Goal: Transaction & Acquisition: Purchase product/service

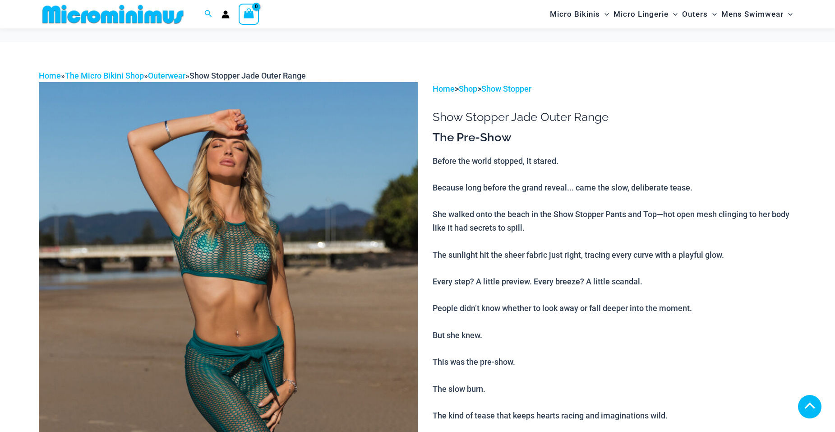
scroll to position [404, 0]
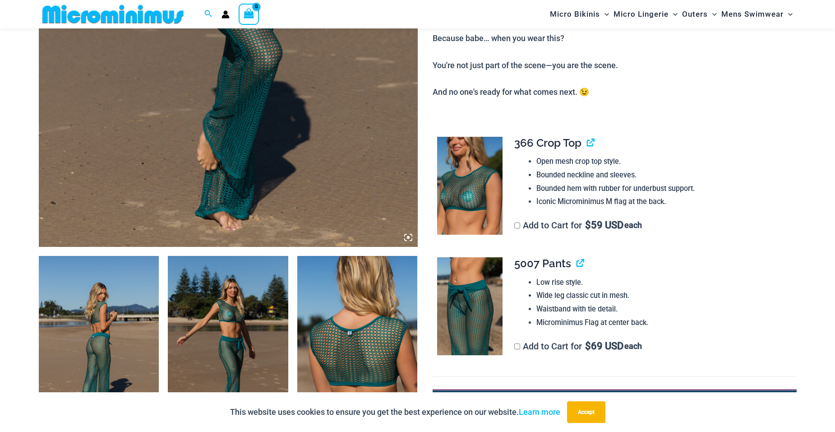
click at [464, 317] on img at bounding box center [469, 306] width 65 height 98
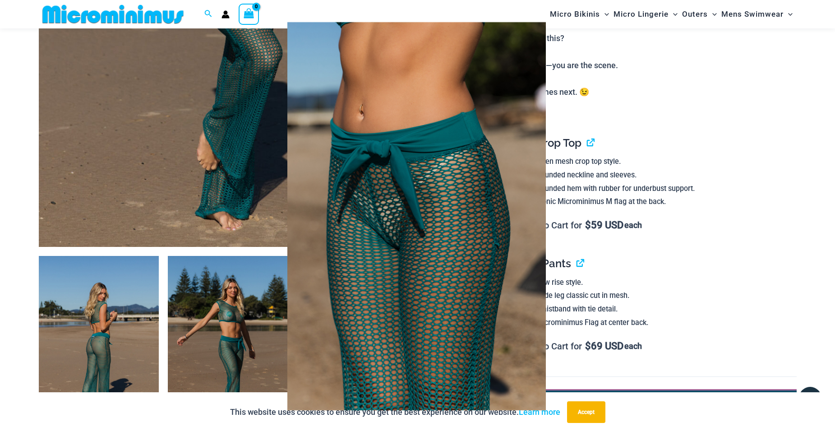
click at [762, 127] on div at bounding box center [417, 216] width 835 height 432
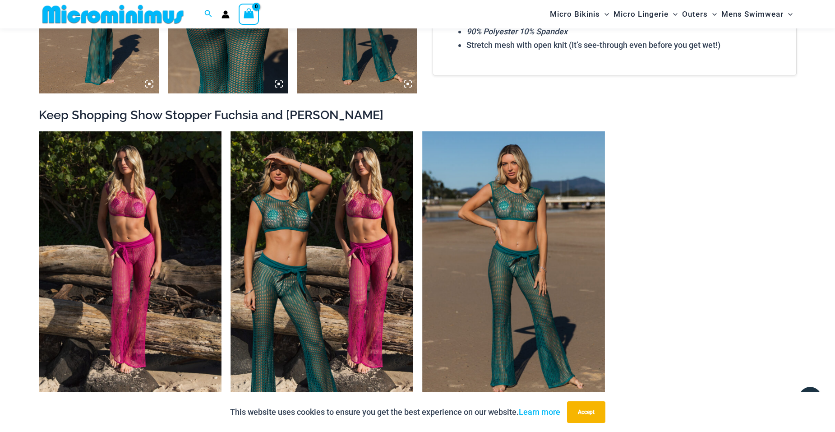
scroll to position [1261, 0]
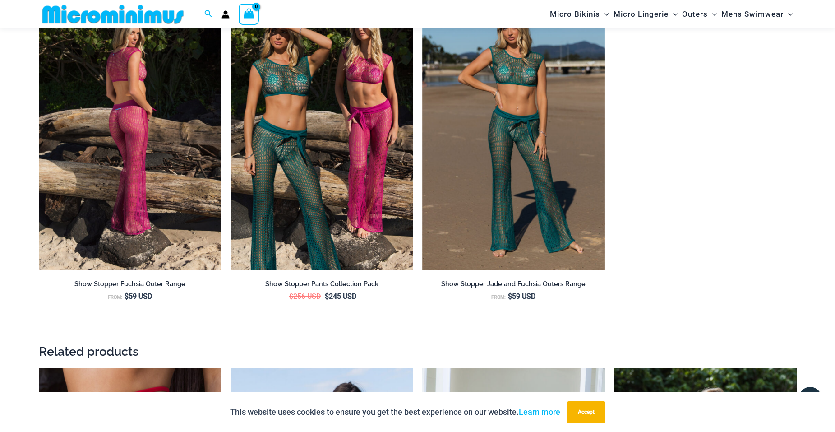
click at [128, 124] on img at bounding box center [130, 133] width 183 height 274
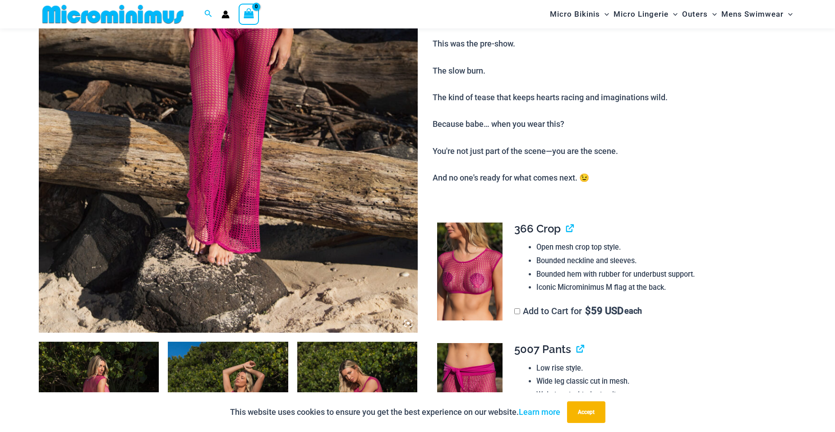
scroll to position [397, 0]
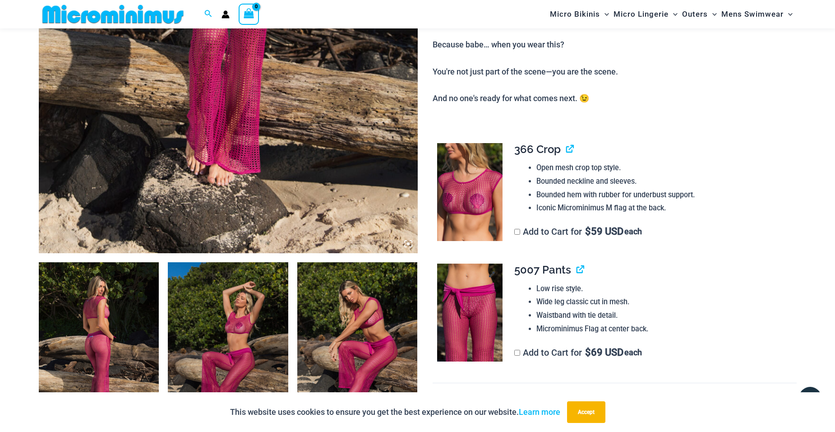
click at [464, 323] on img at bounding box center [469, 312] width 65 height 98
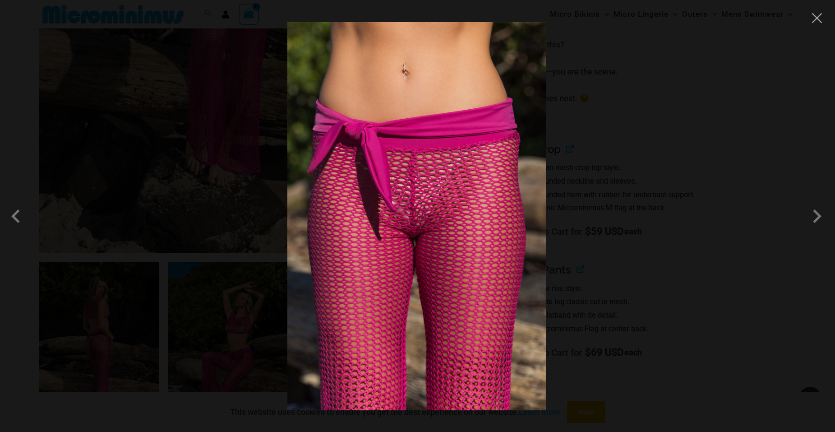
click at [761, 231] on div at bounding box center [417, 216] width 835 height 432
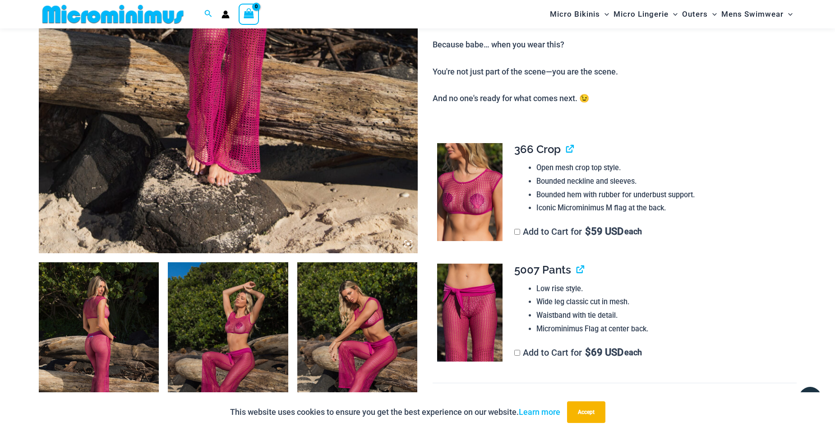
click at [241, 330] on img at bounding box center [228, 352] width 120 height 180
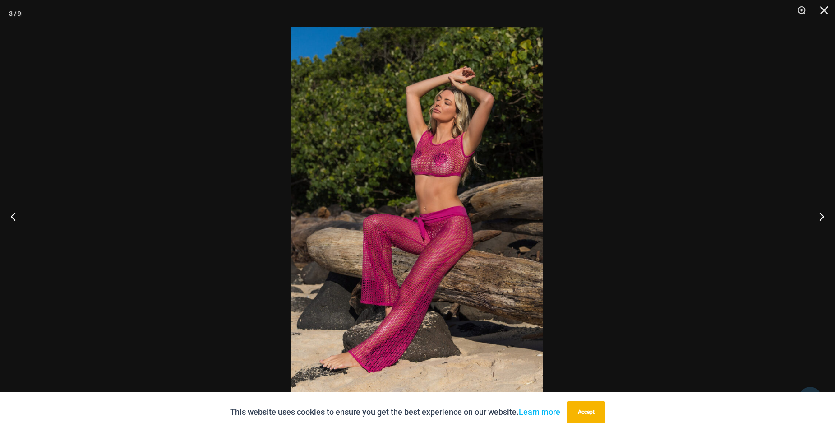
click at [498, 231] on img at bounding box center [417, 216] width 252 height 378
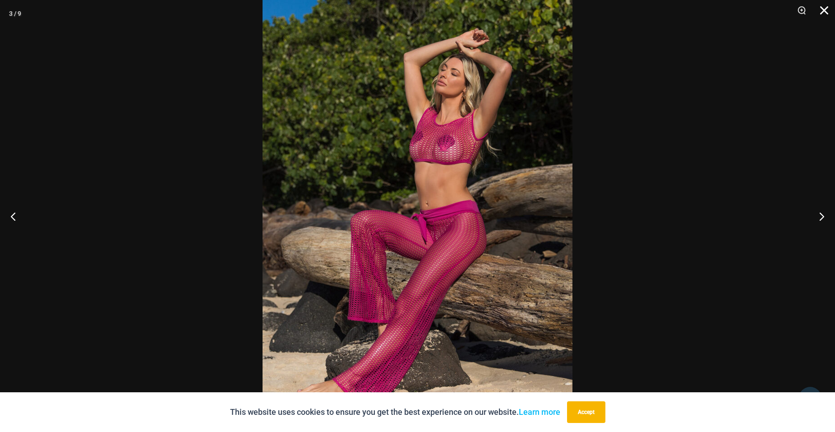
click at [823, 9] on button "Close" at bounding box center [821, 13] width 23 height 27
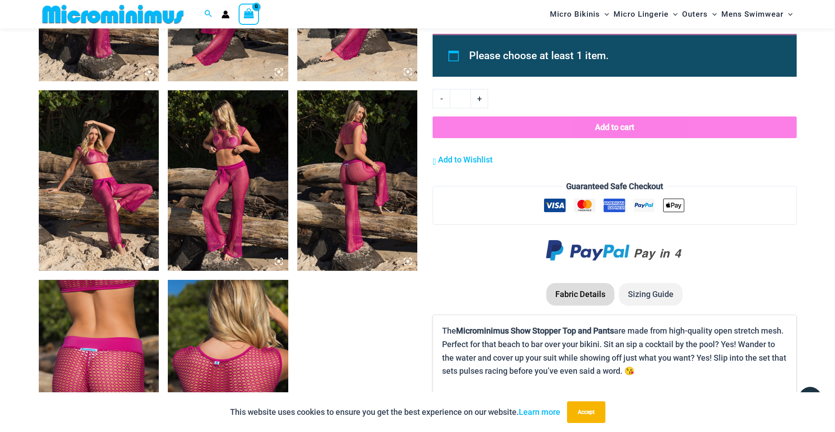
scroll to position [758, 0]
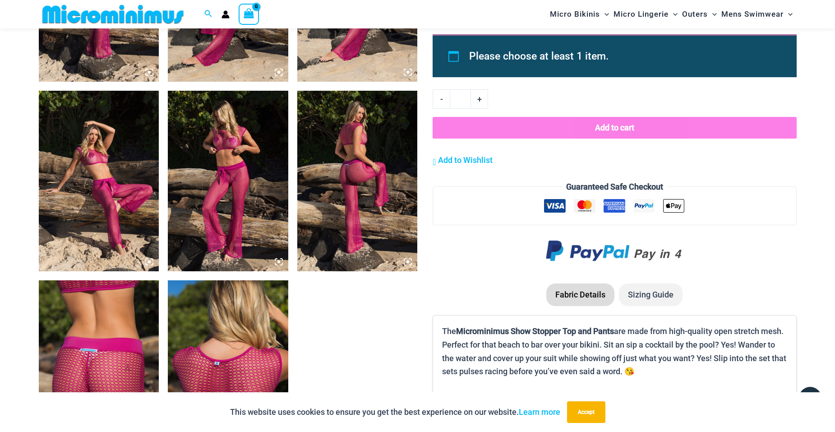
click at [247, 166] on img at bounding box center [228, 181] width 120 height 180
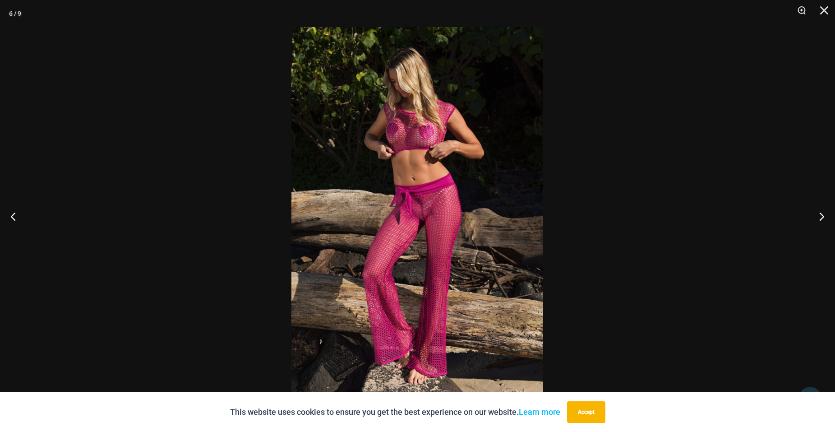
click at [428, 146] on img at bounding box center [417, 216] width 252 height 378
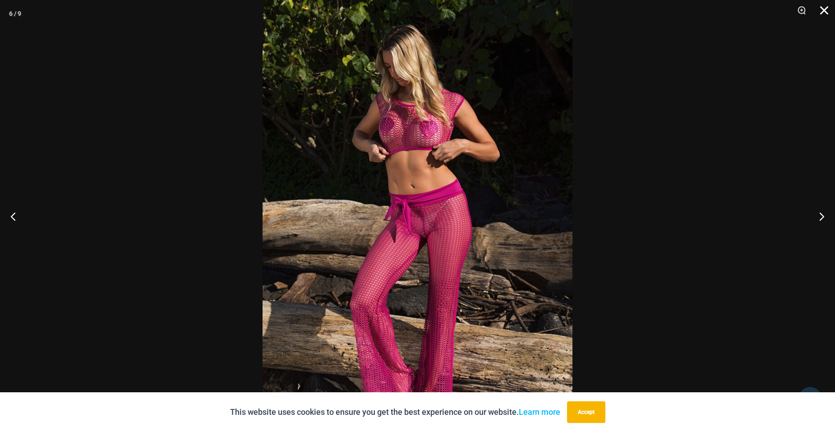
click at [816, 13] on button "Close" at bounding box center [821, 13] width 23 height 27
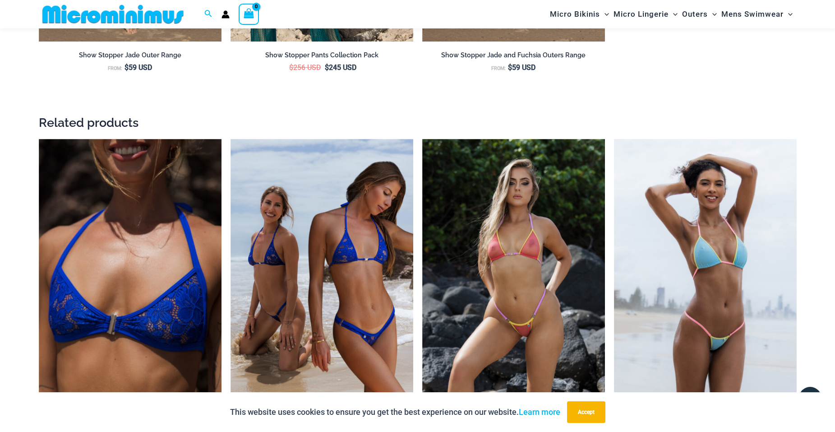
scroll to position [1570, 0]
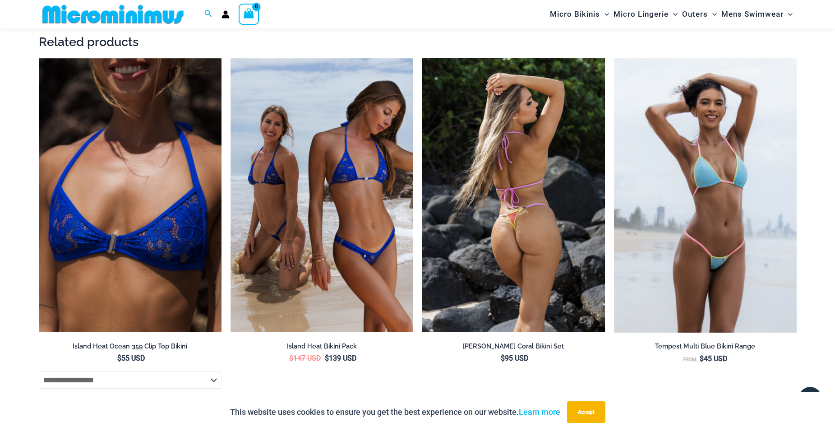
click at [492, 201] on img at bounding box center [513, 195] width 183 height 274
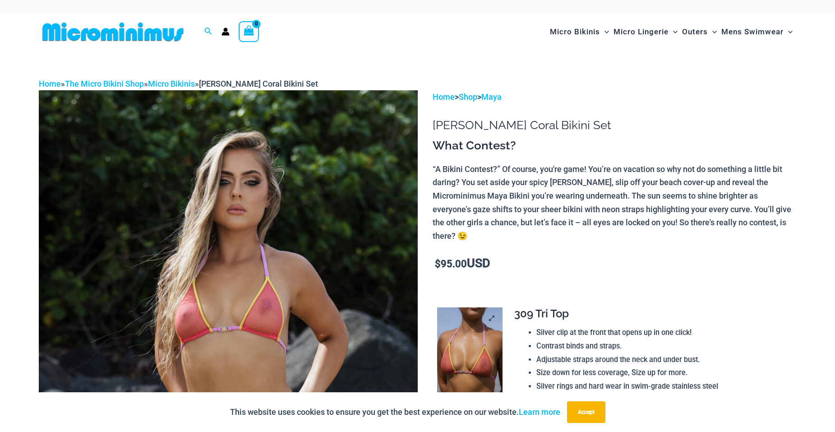
click at [465, 355] on img at bounding box center [469, 356] width 65 height 98
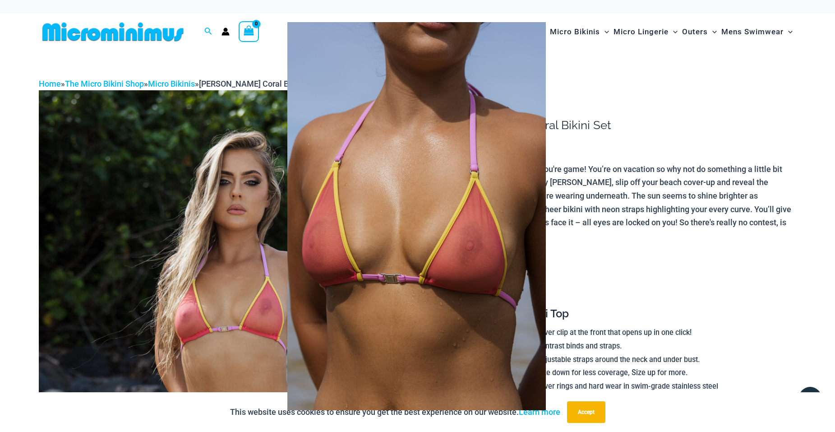
click at [721, 93] on div at bounding box center [417, 216] width 835 height 432
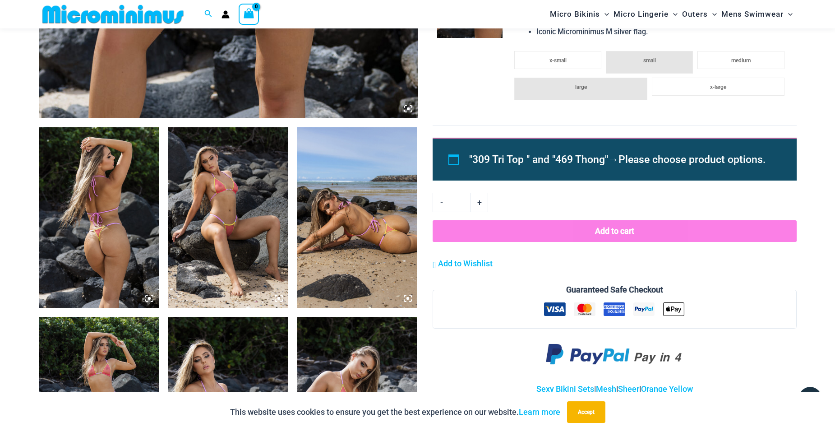
scroll to position [623, 0]
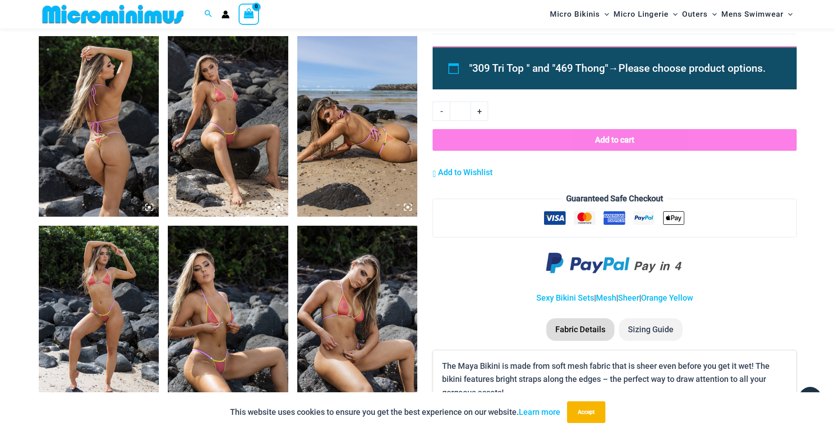
click at [234, 289] on img at bounding box center [228, 316] width 120 height 180
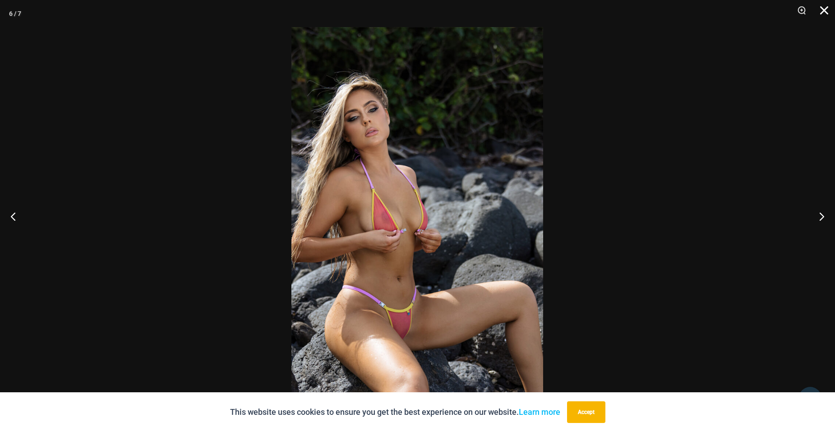
click at [822, 10] on button "Close" at bounding box center [821, 13] width 23 height 27
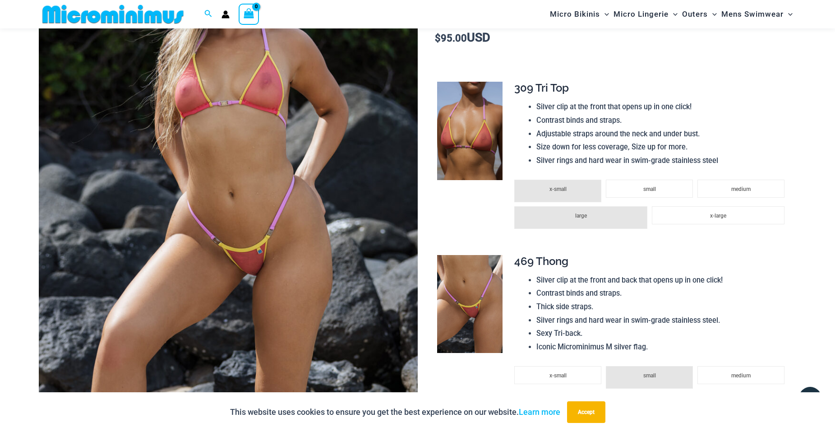
scroll to position [127, 0]
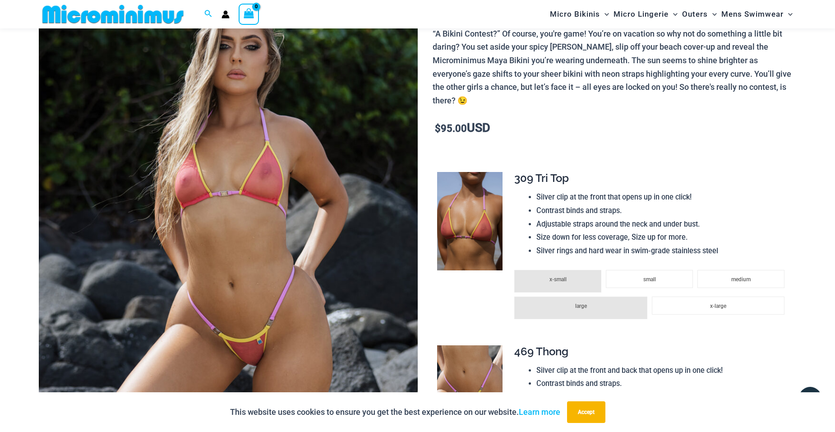
click at [256, 157] on img at bounding box center [228, 239] width 379 height 568
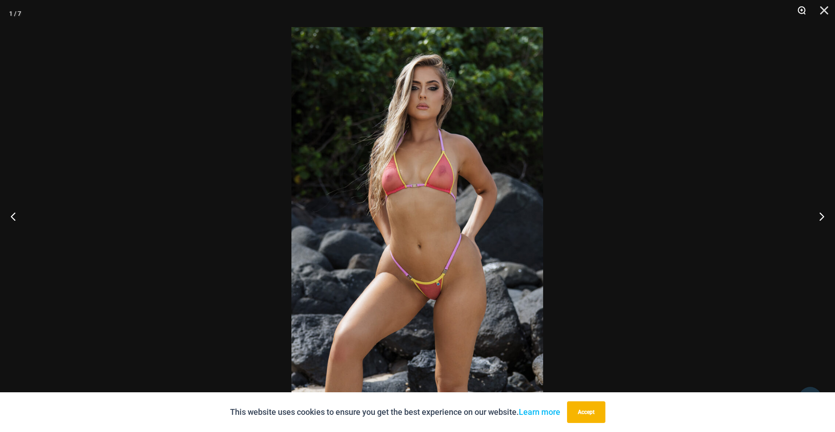
click at [806, 6] on button "Zoom" at bounding box center [798, 13] width 23 height 27
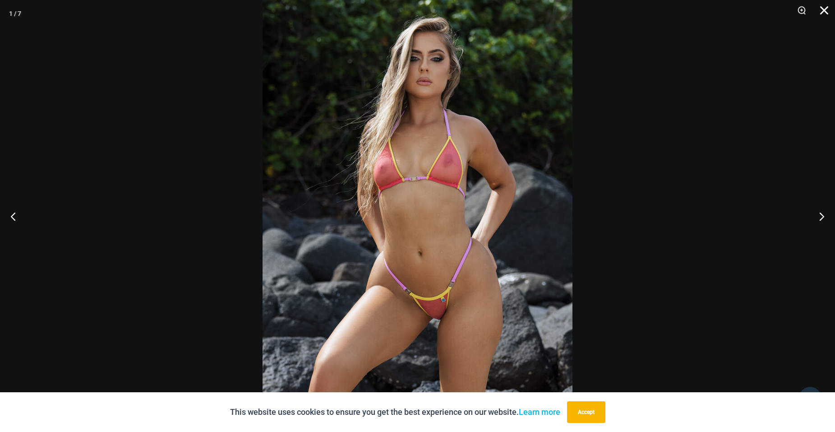
click at [822, 10] on button "Close" at bounding box center [821, 13] width 23 height 27
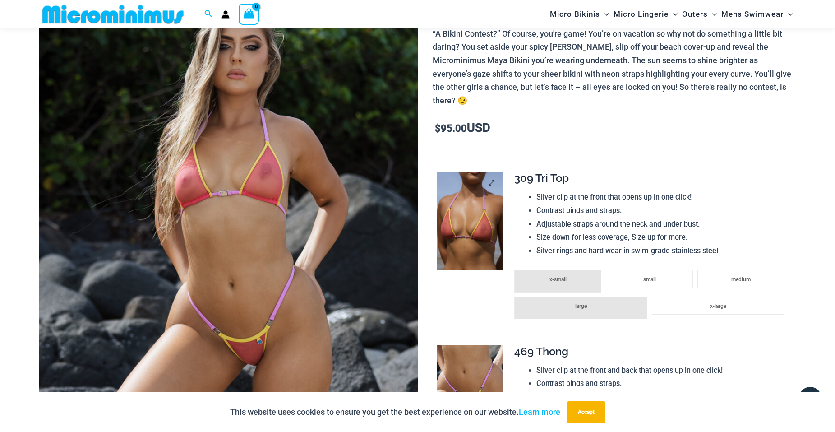
click at [467, 239] on img at bounding box center [469, 221] width 65 height 98
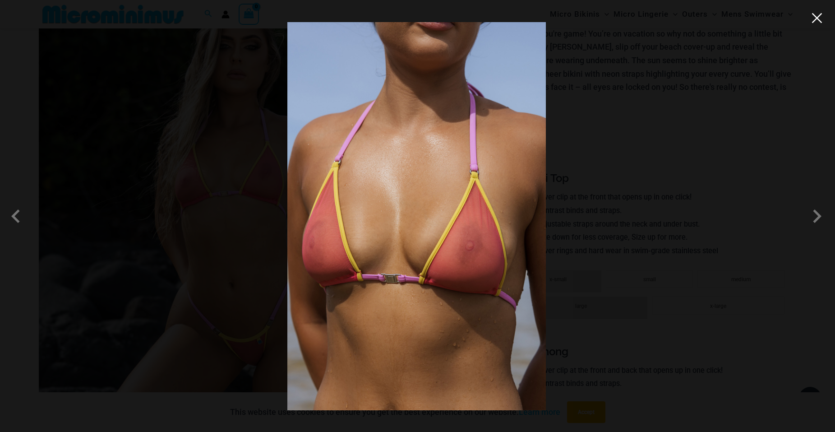
click at [814, 19] on button "Close" at bounding box center [817, 18] width 14 height 14
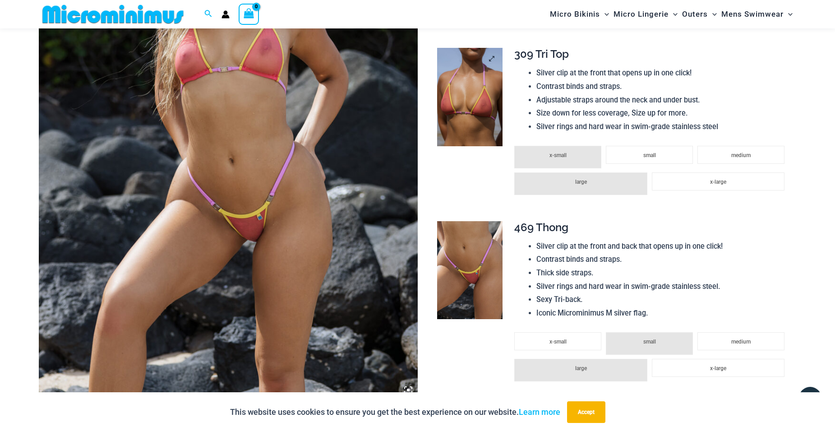
scroll to position [263, 0]
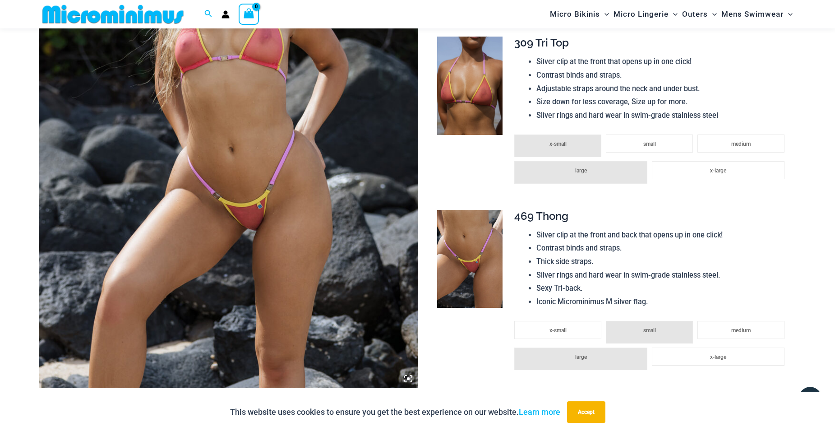
click at [484, 283] on img at bounding box center [469, 259] width 65 height 98
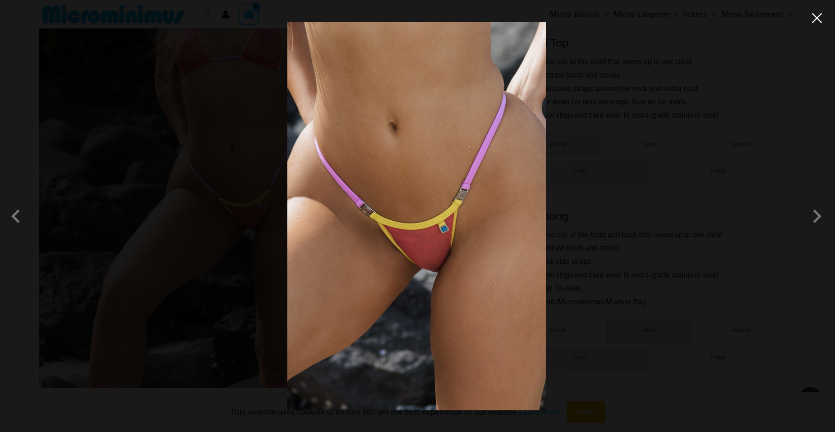
click at [815, 20] on button "Close" at bounding box center [817, 18] width 14 height 14
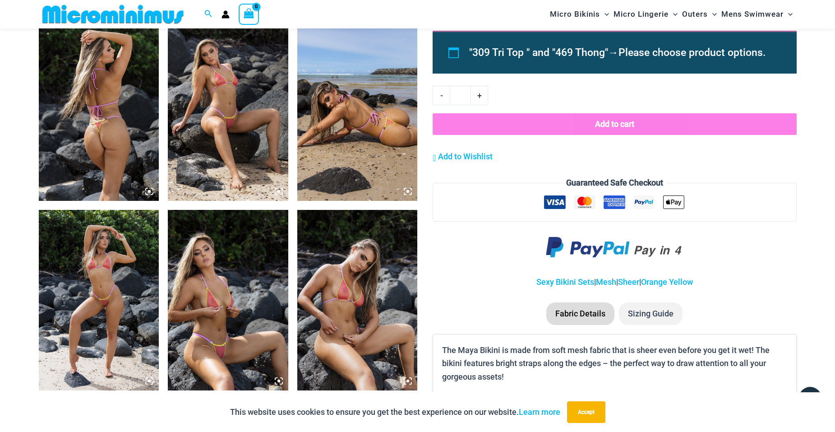
scroll to position [623, 0]
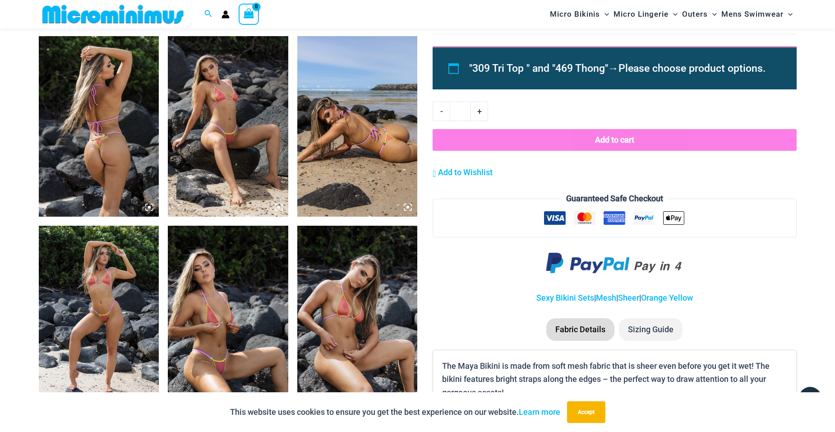
click at [391, 149] on img at bounding box center [357, 126] width 120 height 180
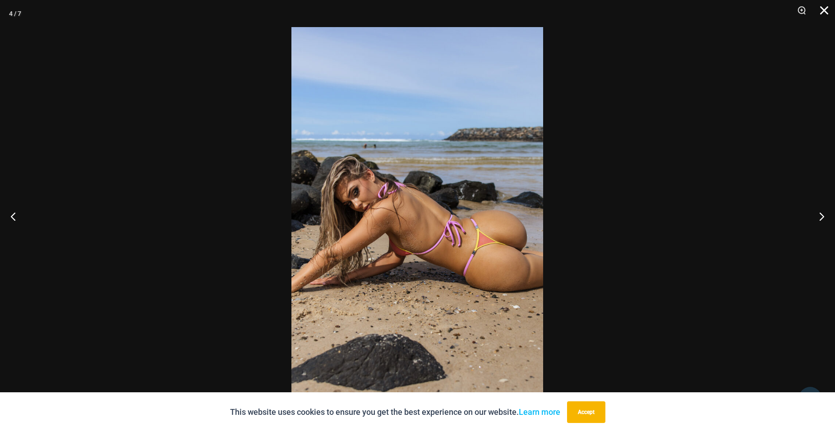
click at [820, 10] on button "Close" at bounding box center [821, 13] width 23 height 27
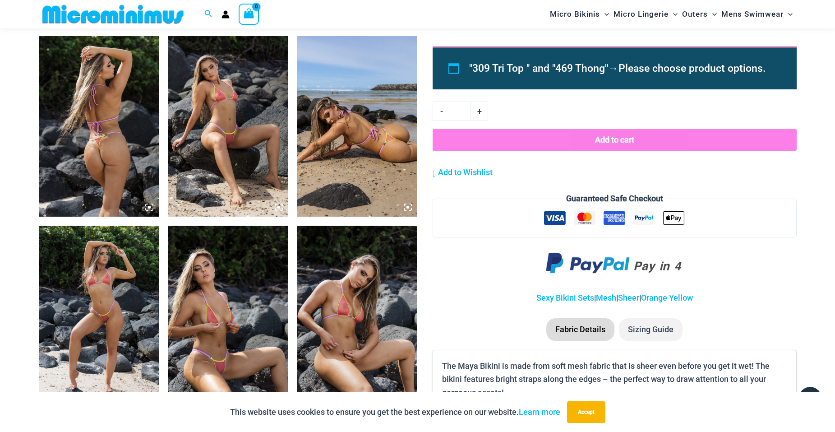
click at [107, 139] on img at bounding box center [99, 126] width 120 height 180
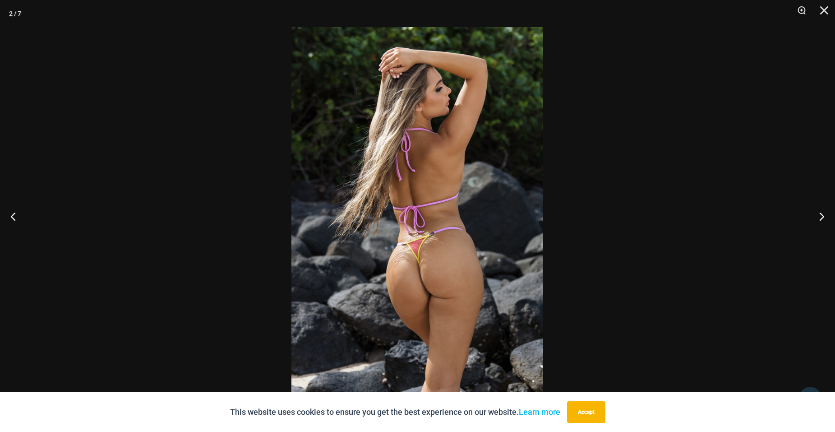
click at [352, 138] on img at bounding box center [417, 216] width 252 height 378
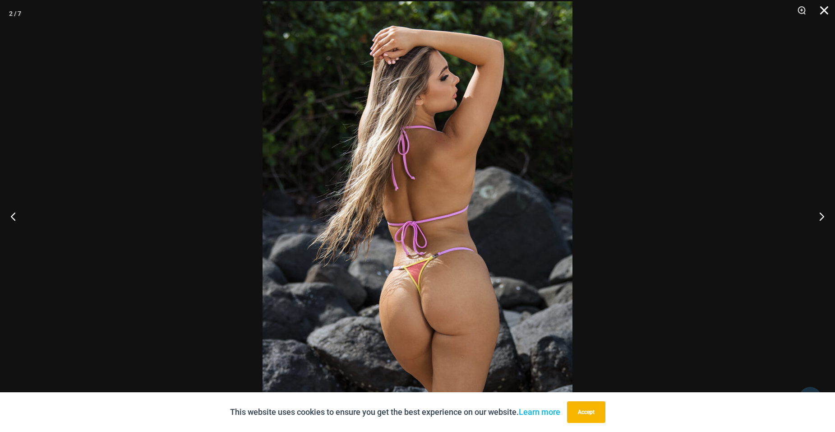
click at [827, 10] on button "Close" at bounding box center [821, 13] width 23 height 27
